Goal: Task Accomplishment & Management: Use online tool/utility

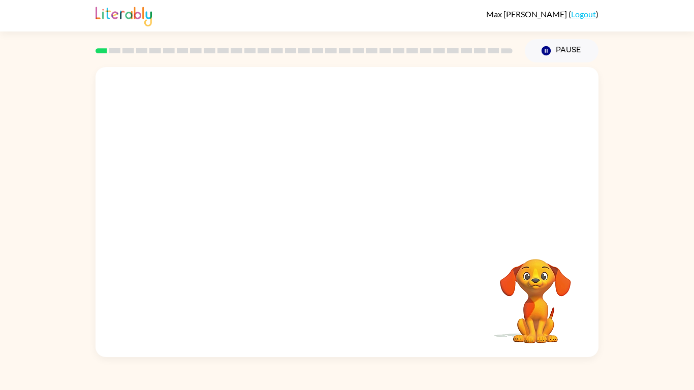
click at [329, 180] on div at bounding box center [346, 152] width 503 height 171
click at [456, 203] on div at bounding box center [346, 152] width 503 height 171
click at [461, 209] on div at bounding box center [346, 152] width 503 height 171
click at [464, 219] on div at bounding box center [346, 152] width 503 height 171
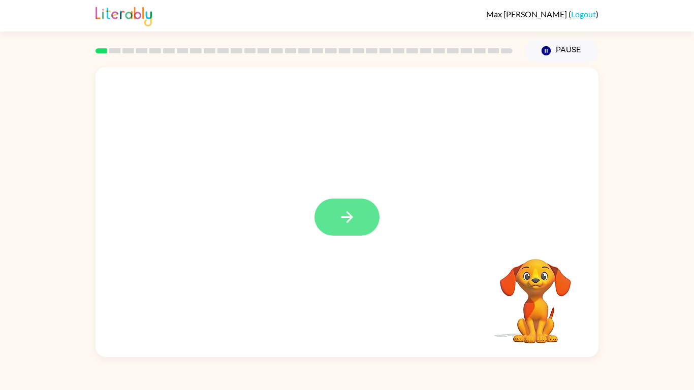
click at [350, 219] on icon "button" at bounding box center [347, 217] width 12 height 12
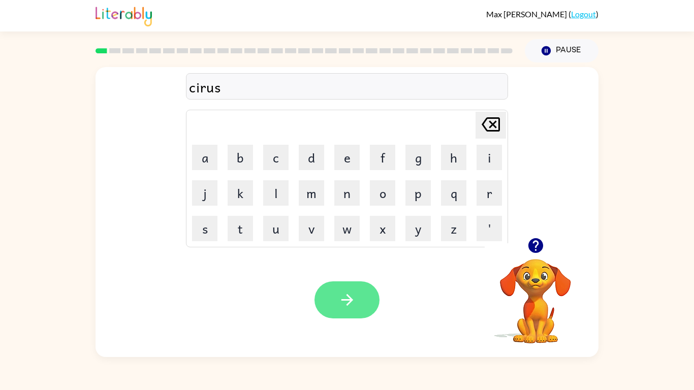
click at [368, 293] on button "button" at bounding box center [346, 299] width 65 height 37
click at [343, 301] on icon "button" at bounding box center [347, 300] width 18 height 18
click at [348, 296] on icon "button" at bounding box center [347, 300] width 12 height 12
click at [341, 306] on icon "button" at bounding box center [347, 300] width 18 height 18
click at [348, 302] on icon "button" at bounding box center [347, 300] width 18 height 18
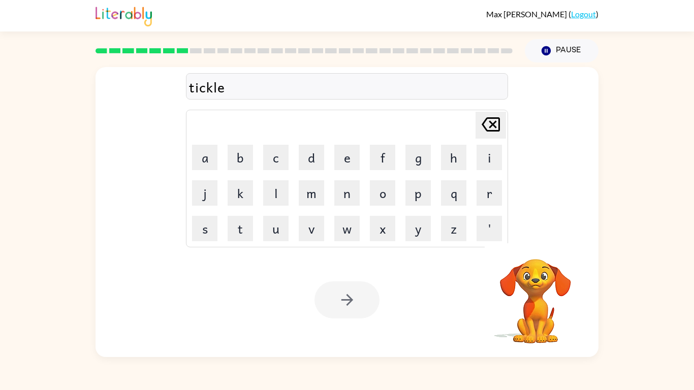
click at [336, 289] on div at bounding box center [346, 299] width 65 height 37
click at [336, 289] on button "button" at bounding box center [346, 299] width 65 height 37
click at [338, 300] on div at bounding box center [346, 299] width 65 height 37
click at [293, 199] on td "l" at bounding box center [276, 193] width 35 height 35
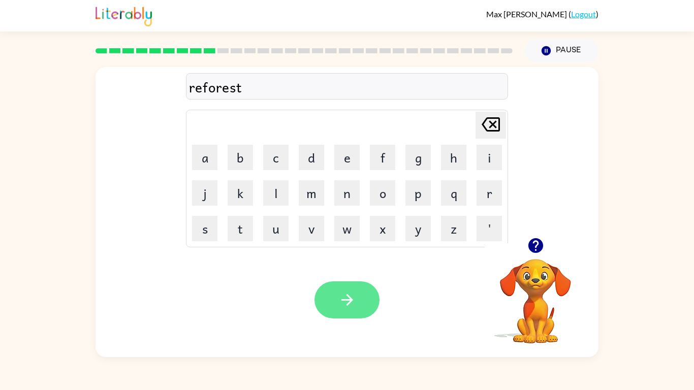
click at [359, 295] on button "button" at bounding box center [346, 299] width 65 height 37
click at [364, 310] on button "button" at bounding box center [346, 299] width 65 height 37
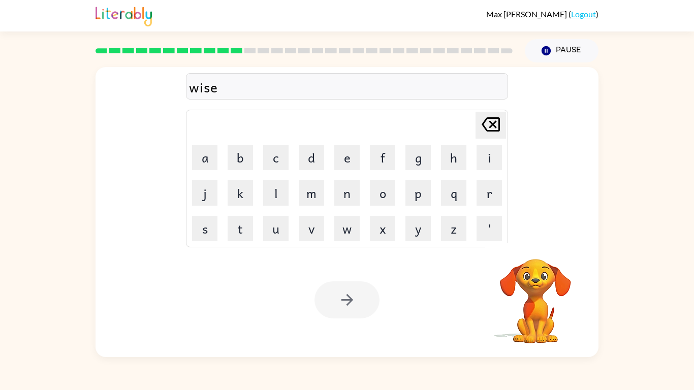
click at [345, 297] on div at bounding box center [346, 299] width 65 height 37
click at [346, 300] on icon "button" at bounding box center [347, 300] width 12 height 12
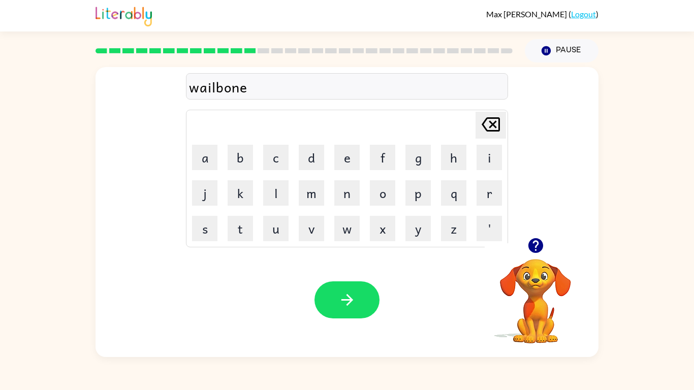
click at [345, 299] on icon "button" at bounding box center [347, 300] width 12 height 12
click at [345, 299] on div at bounding box center [346, 299] width 65 height 37
click at [349, 298] on icon "button" at bounding box center [347, 300] width 12 height 12
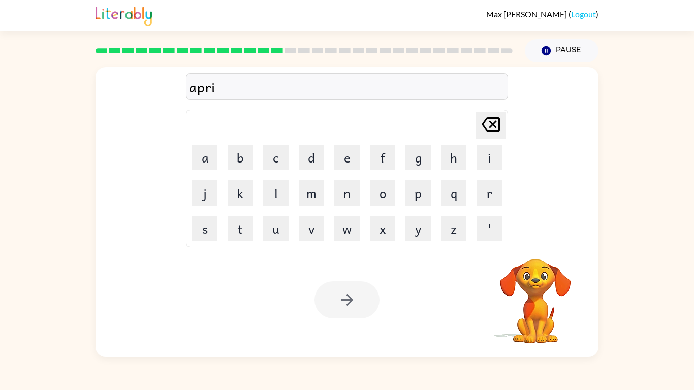
drag, startPoint x: 342, startPoint y: 304, endPoint x: 341, endPoint y: 299, distance: 5.3
click at [341, 299] on div at bounding box center [346, 299] width 65 height 37
click at [344, 299] on icon "button" at bounding box center [347, 300] width 12 height 12
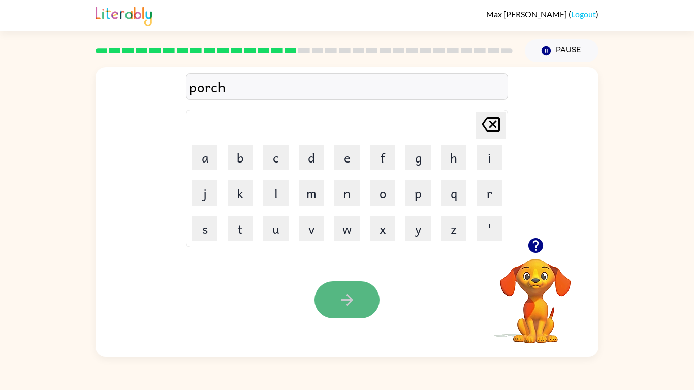
click at [344, 300] on icon "button" at bounding box center [347, 300] width 12 height 12
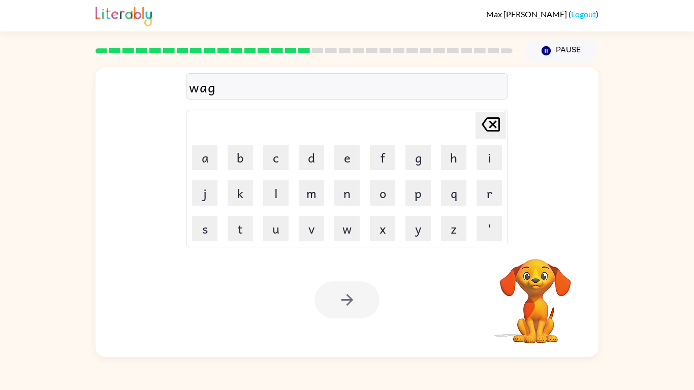
click at [344, 300] on div at bounding box center [346, 299] width 65 height 37
click at [344, 303] on div at bounding box center [346, 299] width 65 height 37
click at [549, 50] on icon "button" at bounding box center [546, 50] width 9 height 9
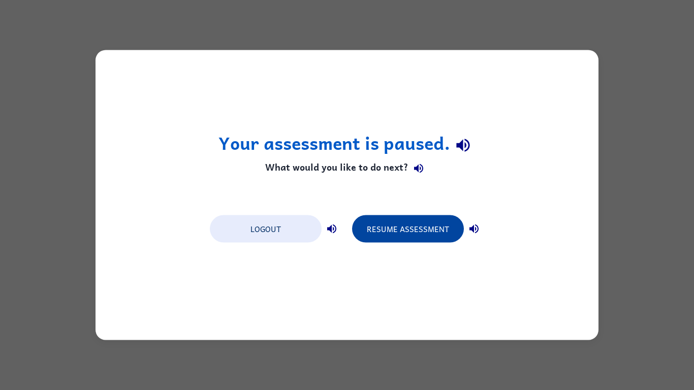
click at [430, 229] on button "Resume Assessment" at bounding box center [408, 228] width 112 height 27
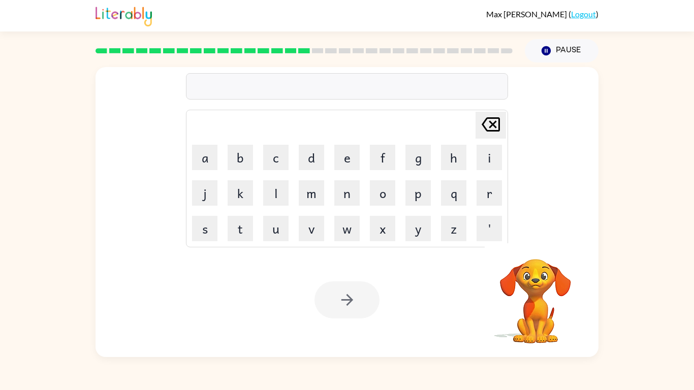
click at [281, 89] on div at bounding box center [347, 86] width 322 height 26
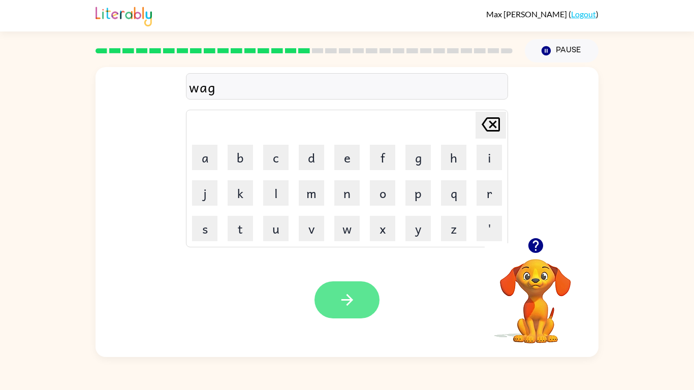
click at [346, 303] on icon "button" at bounding box center [347, 300] width 18 height 18
click at [345, 298] on icon "button" at bounding box center [347, 300] width 18 height 18
click at [495, 236] on div at bounding box center [536, 246] width 102 height 26
click at [491, 236] on div at bounding box center [536, 246] width 102 height 26
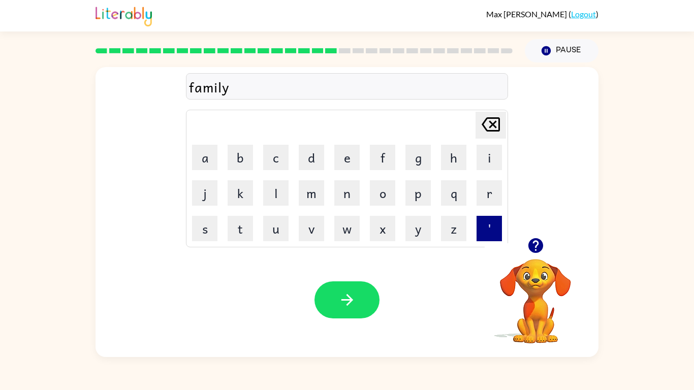
click at [490, 229] on button "'" at bounding box center [488, 228] width 25 height 25
type button "'"
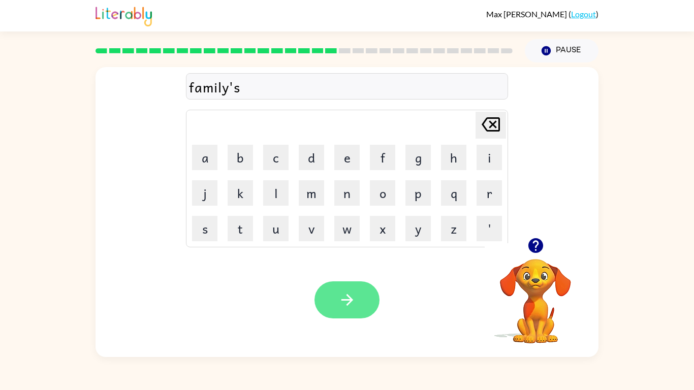
click at [353, 307] on icon "button" at bounding box center [347, 300] width 18 height 18
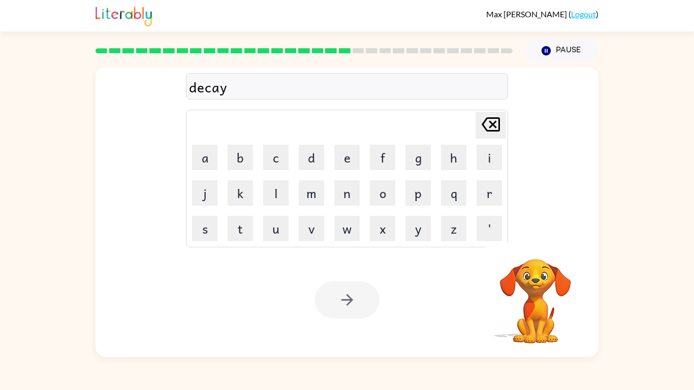
click at [345, 304] on div at bounding box center [346, 299] width 65 height 37
click at [345, 304] on icon "button" at bounding box center [347, 300] width 18 height 18
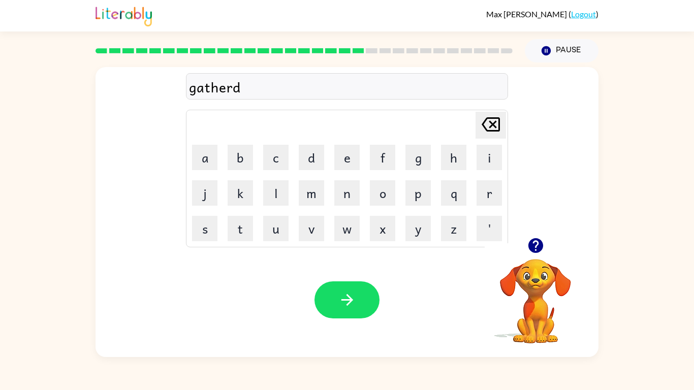
click at [345, 304] on icon "button" at bounding box center [347, 300] width 18 height 18
click at [345, 304] on div at bounding box center [346, 299] width 65 height 37
click at [345, 304] on icon "button" at bounding box center [347, 300] width 18 height 18
click at [345, 304] on div at bounding box center [346, 299] width 65 height 37
click at [345, 304] on icon "button" at bounding box center [347, 300] width 18 height 18
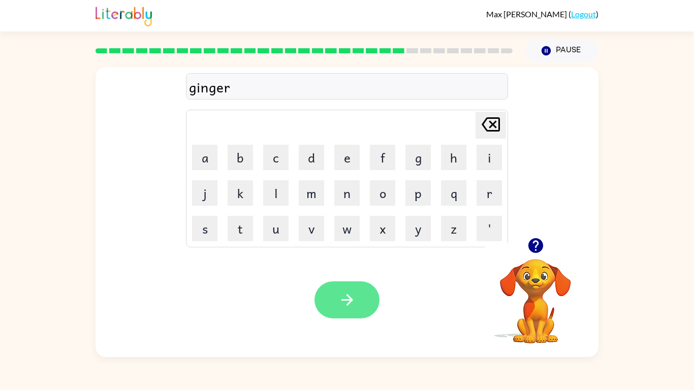
click at [348, 299] on icon "button" at bounding box center [347, 300] width 18 height 18
click at [345, 299] on icon "button" at bounding box center [347, 300] width 18 height 18
click at [345, 299] on div at bounding box center [346, 299] width 65 height 37
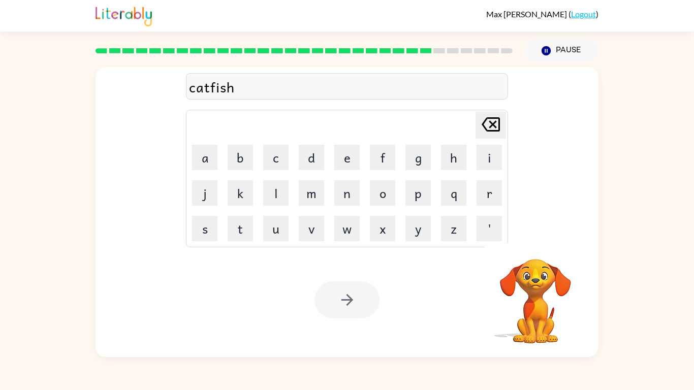
click at [345, 299] on div at bounding box center [346, 299] width 65 height 37
click at [344, 298] on icon "button" at bounding box center [347, 300] width 18 height 18
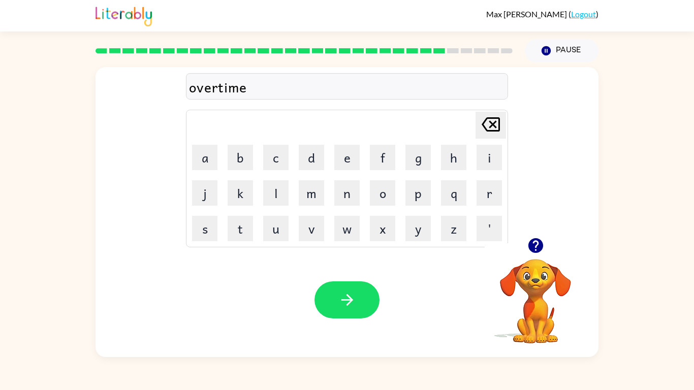
click at [343, 299] on icon "button" at bounding box center [347, 300] width 12 height 12
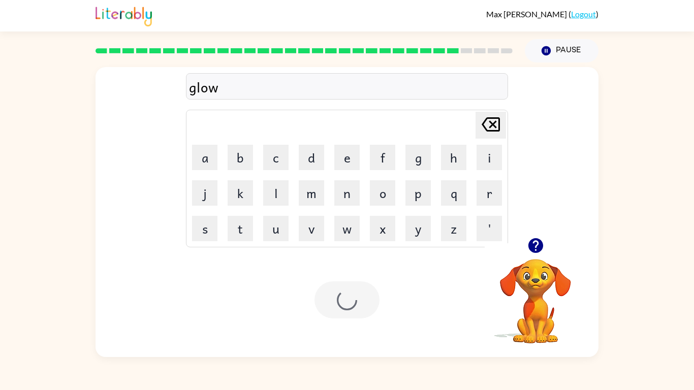
click at [343, 299] on div at bounding box center [346, 299] width 65 height 37
click at [343, 299] on icon "button" at bounding box center [347, 300] width 12 height 12
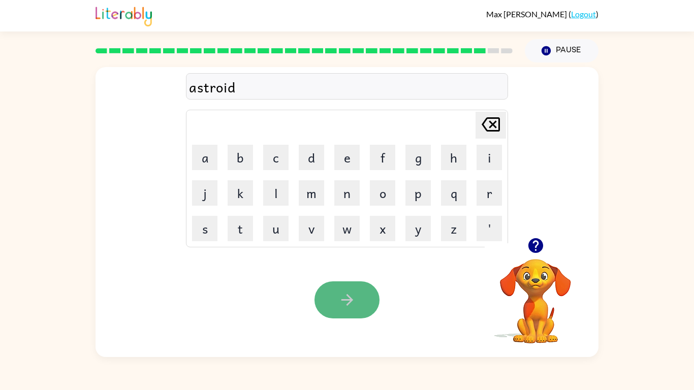
click at [344, 300] on icon "button" at bounding box center [347, 300] width 12 height 12
click at [346, 299] on icon "button" at bounding box center [347, 300] width 12 height 12
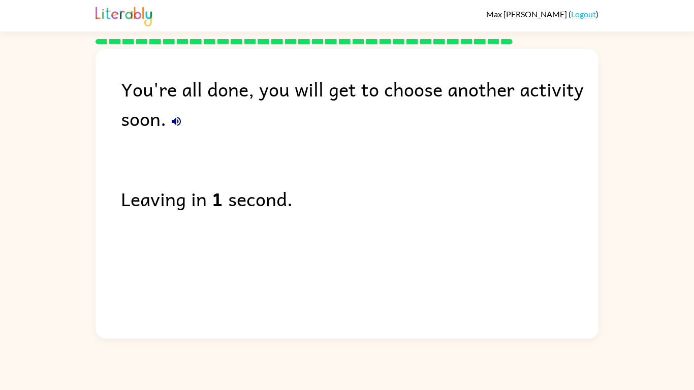
click at [176, 122] on icon "button" at bounding box center [176, 121] width 9 height 9
